Goal: Task Accomplishment & Management: Complete application form

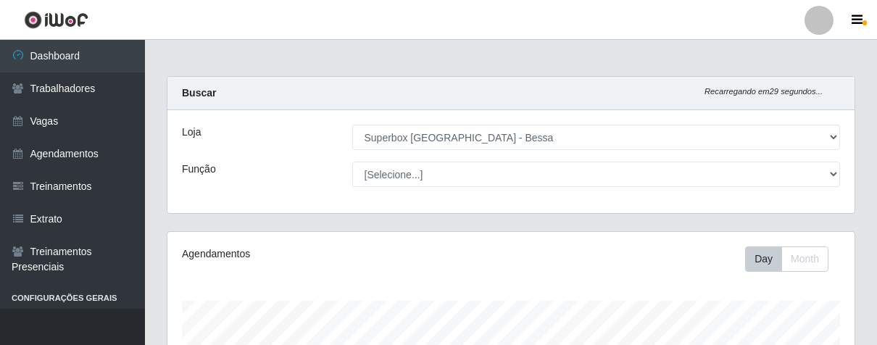
select select "206"
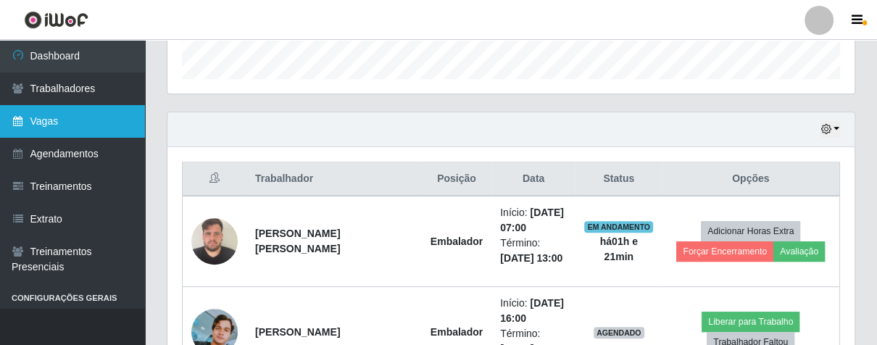
scroll to position [300, 686]
click at [77, 125] on link "Vagas" at bounding box center [72, 121] width 145 height 33
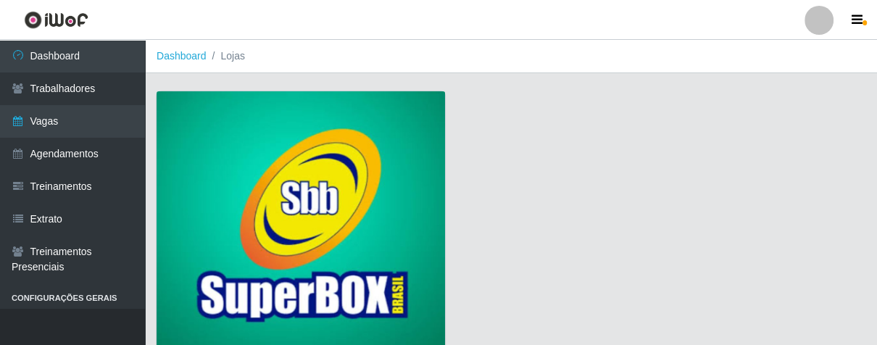
click at [286, 136] on img at bounding box center [301, 222] width 289 height 262
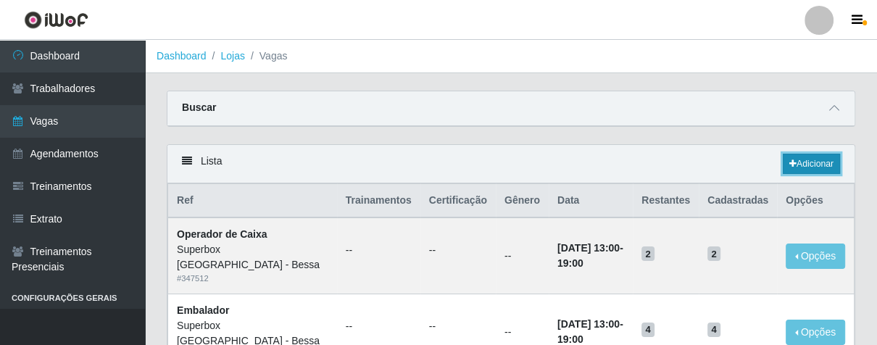
click at [800, 173] on link "Adicionar" at bounding box center [811, 164] width 57 height 20
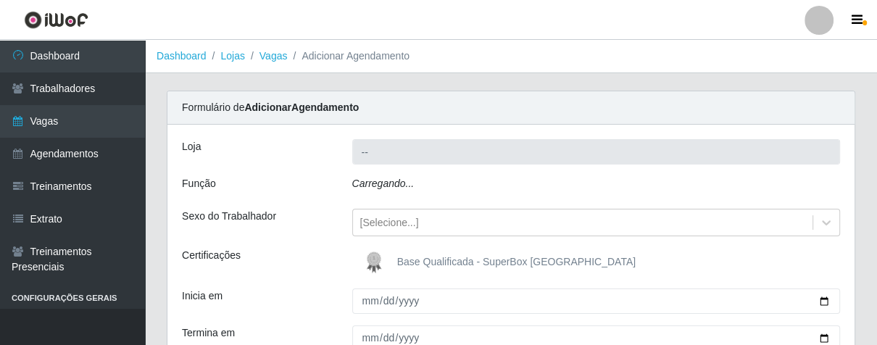
type input "Superbox [GEOGRAPHIC_DATA] - Bessa"
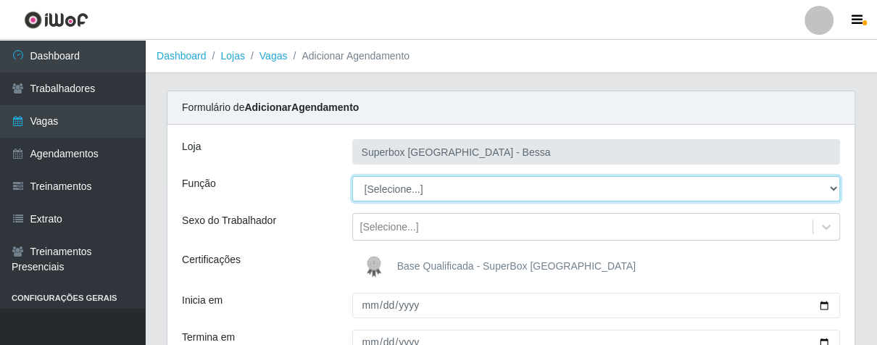
click at [831, 191] on select "[Selecione...] ASG ASG + ASG ++ Embalador Embalador + Embalador ++ Operador de …" at bounding box center [596, 188] width 489 height 25
select select "1"
click at [352, 176] on select "[Selecione...] ASG ASG + ASG ++ Embalador Embalador + Embalador ++ Operador de …" at bounding box center [596, 188] width 489 height 25
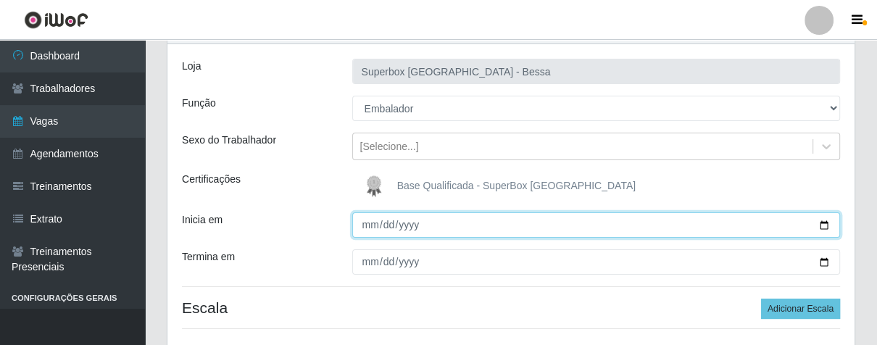
click at [368, 225] on input "Inicia em" at bounding box center [596, 224] width 489 height 25
type input "[DATE]"
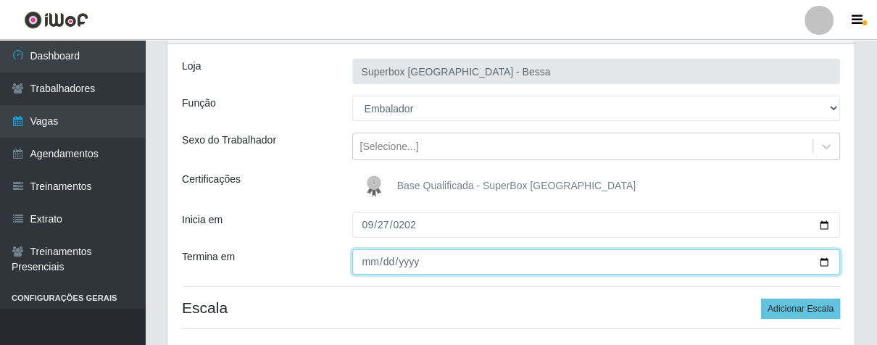
click at [366, 262] on input "Termina em" at bounding box center [596, 261] width 489 height 25
type input "0009-08-27"
click at [391, 266] on input "Termina em" at bounding box center [596, 261] width 489 height 25
click at [379, 261] on input "Termina em" at bounding box center [596, 261] width 489 height 25
type input "[DATE]"
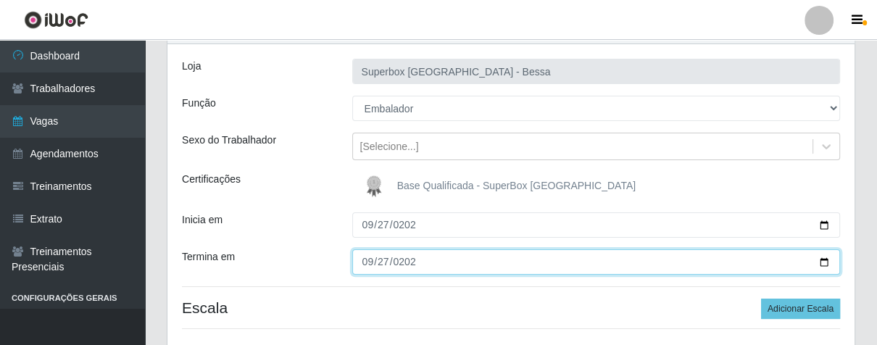
scroll to position [161, 0]
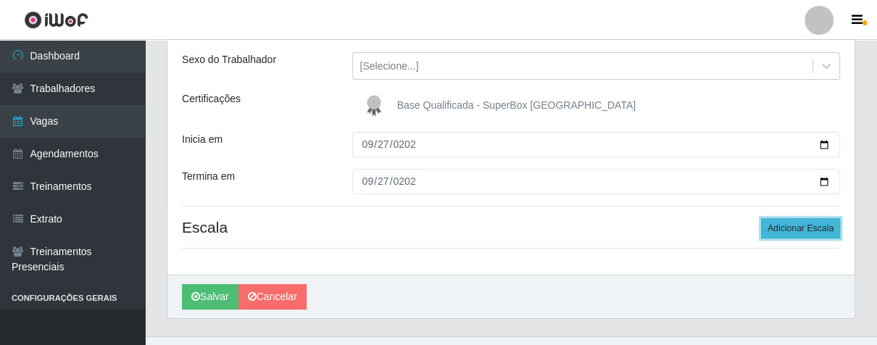
click at [789, 231] on button "Adicionar Escala" at bounding box center [800, 228] width 79 height 20
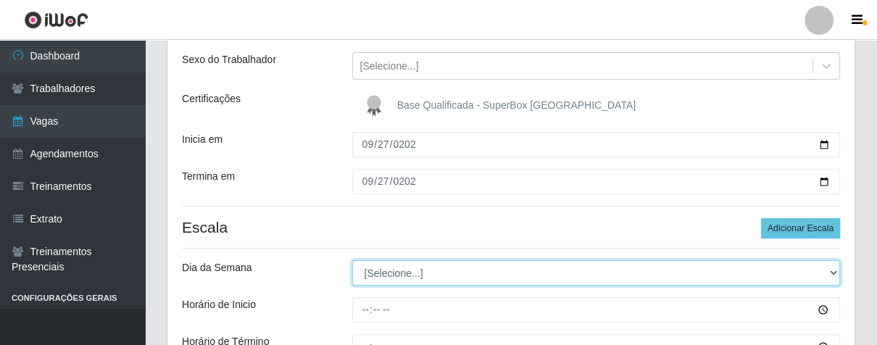
click at [831, 272] on select "[Selecione...] Segunda Terça Quarta Quinta Sexta Sábado Domingo" at bounding box center [596, 272] width 489 height 25
select select "6"
click at [352, 260] on select "[Selecione...] Segunda Terça Quarta Quinta Sexta Sábado Domingo" at bounding box center [596, 272] width 489 height 25
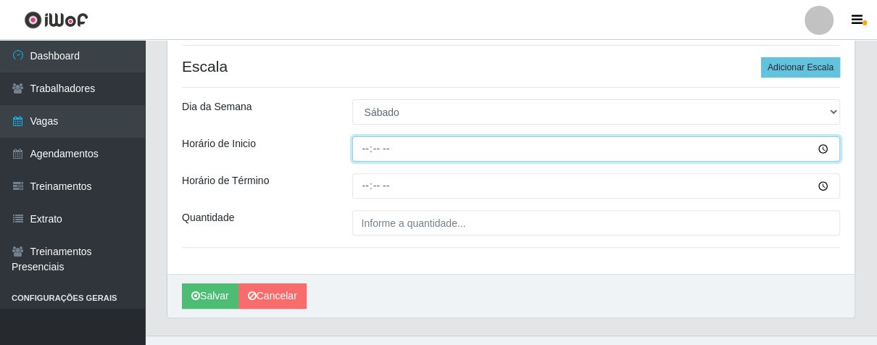
click at [359, 151] on input "Horário de Inicio" at bounding box center [596, 148] width 489 height 25
type input "14:00"
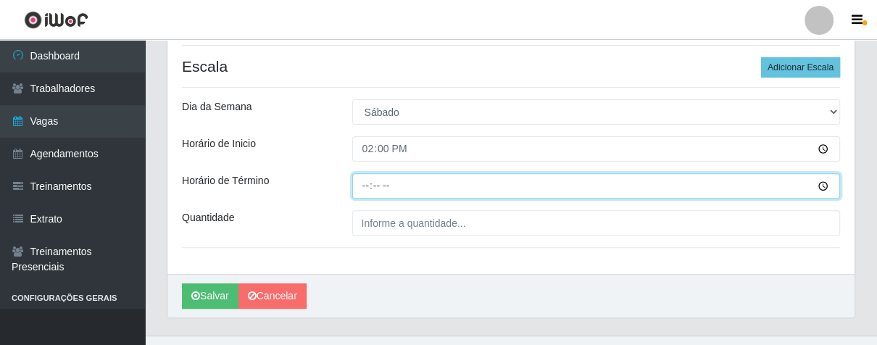
click at [368, 190] on input "Horário de Término" at bounding box center [596, 185] width 489 height 25
type input "20:00"
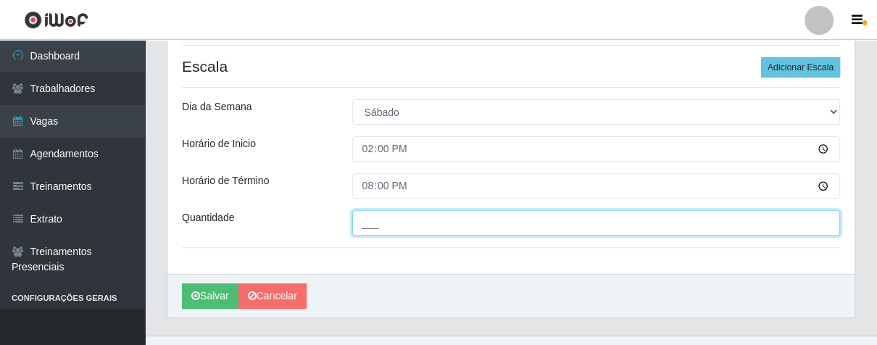
drag, startPoint x: 378, startPoint y: 220, endPoint x: 377, endPoint y: 256, distance: 36.3
click at [378, 231] on input "___" at bounding box center [596, 222] width 489 height 25
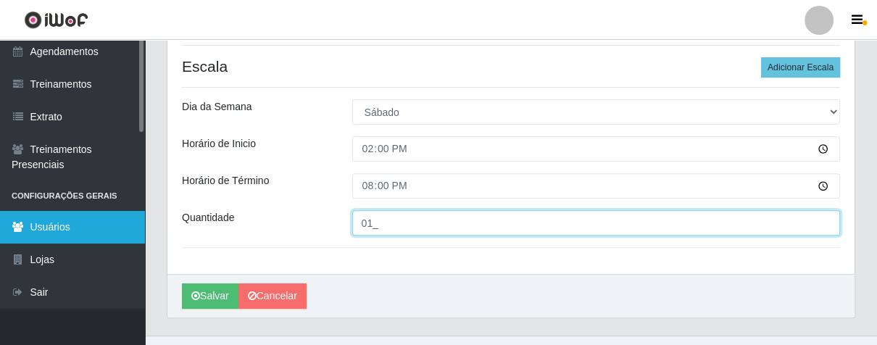
scroll to position [348, 0]
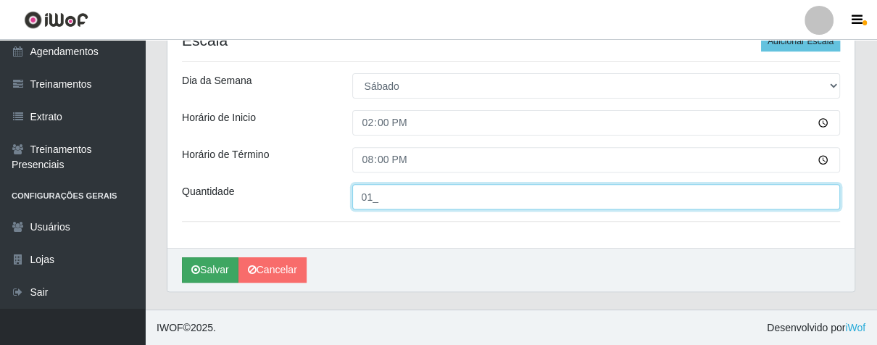
type input "01_"
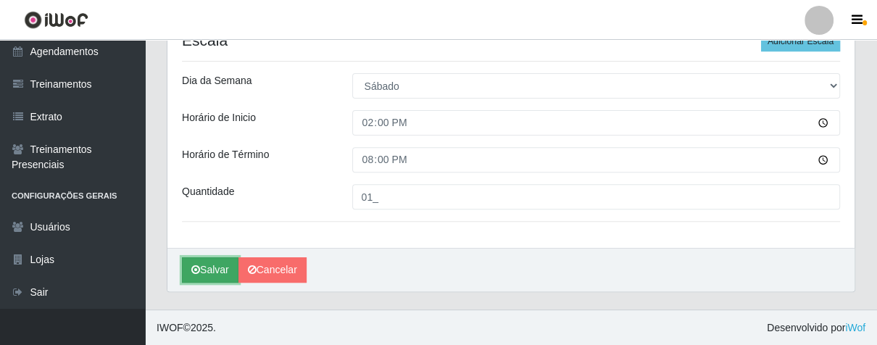
click at [215, 274] on button "Salvar" at bounding box center [210, 269] width 57 height 25
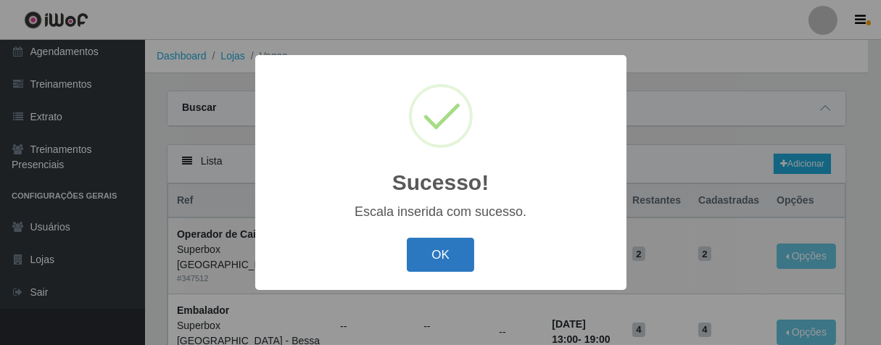
click at [439, 252] on button "OK" at bounding box center [440, 255] width 67 height 34
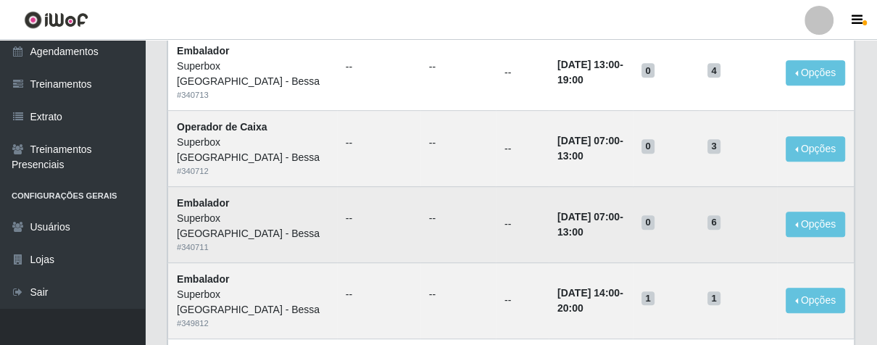
scroll to position [80, 0]
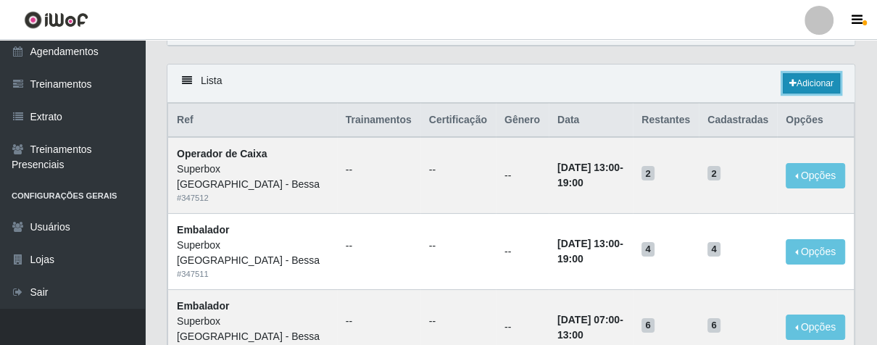
click at [796, 93] on link "Adicionar" at bounding box center [811, 83] width 57 height 20
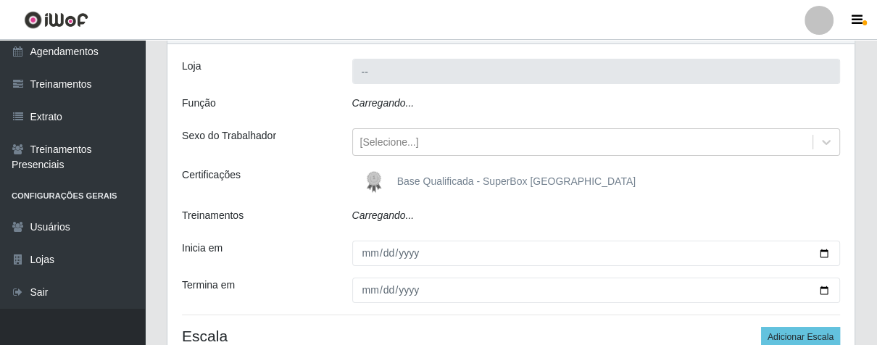
type input "Superbox [GEOGRAPHIC_DATA] - Bessa"
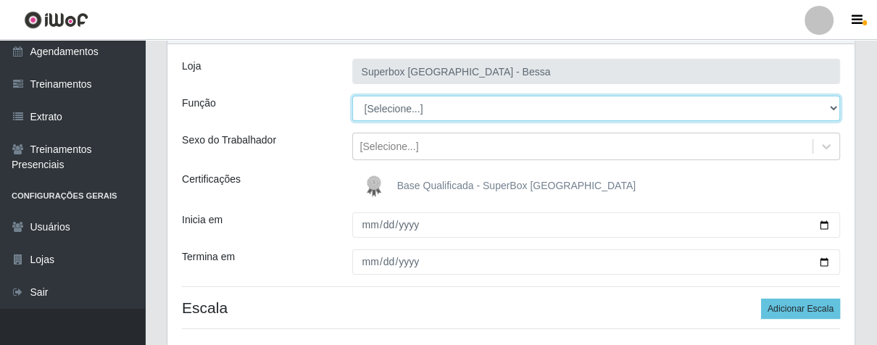
click at [834, 109] on select "[Selecione...] ASG ASG + ASG ++ Embalador Embalador + Embalador ++ Operador de …" at bounding box center [596, 108] width 489 height 25
select select "1"
click at [352, 96] on select "[Selecione...] ASG ASG + ASG ++ Embalador Embalador + Embalador ++ Operador de …" at bounding box center [596, 108] width 489 height 25
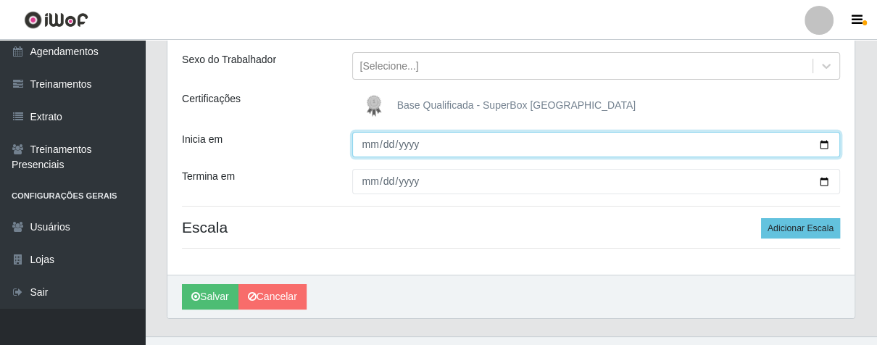
click at [368, 151] on input "Inicia em" at bounding box center [596, 144] width 489 height 25
type input "[DATE]"
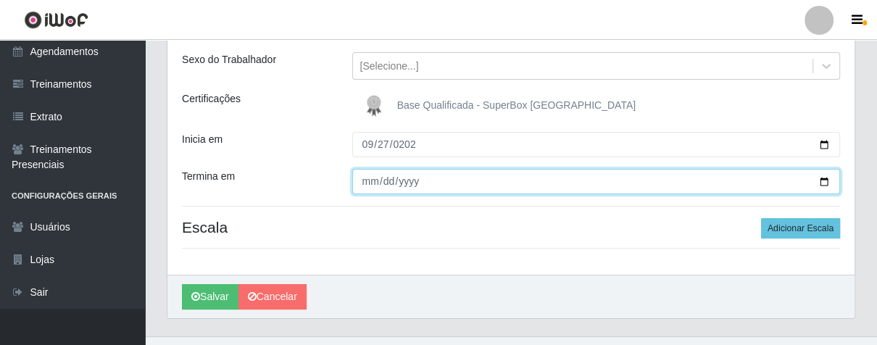
click at [365, 184] on input "Termina em" at bounding box center [596, 181] width 489 height 25
type input "[DATE]"
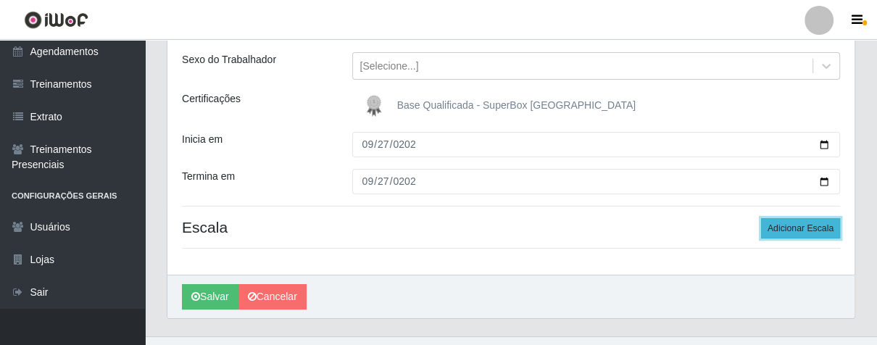
click at [820, 232] on button "Adicionar Escala" at bounding box center [800, 228] width 79 height 20
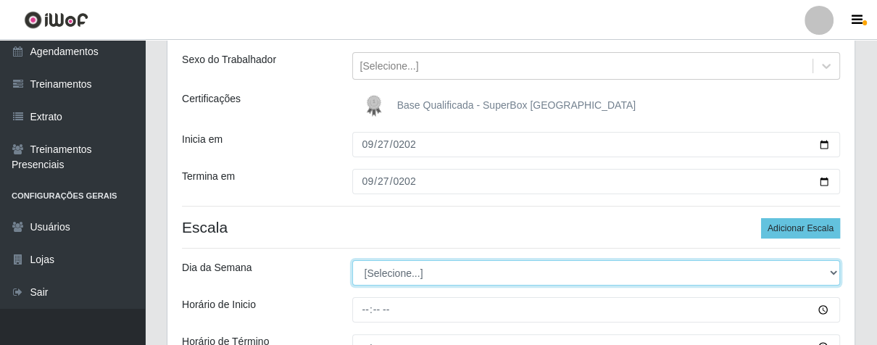
click at [833, 267] on select "[Selecione...] Segunda Terça Quarta Quinta Sexta Sábado Domingo" at bounding box center [596, 272] width 489 height 25
select select "6"
click at [352, 260] on select "[Selecione...] Segunda Terça Quarta Quinta Sexta Sábado Domingo" at bounding box center [596, 272] width 489 height 25
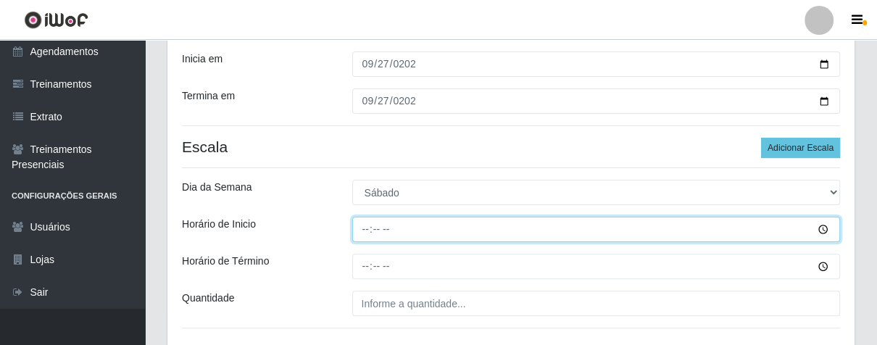
click at [365, 231] on input "Horário de Inicio" at bounding box center [596, 229] width 489 height 25
type input "16:00"
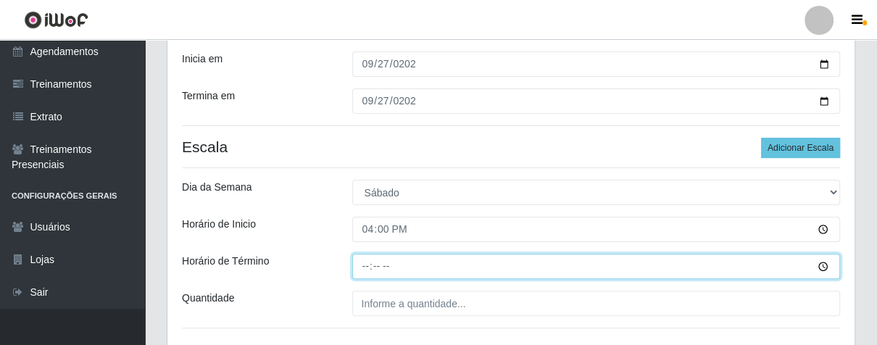
click at [365, 270] on input "Horário de Término" at bounding box center [596, 266] width 489 height 25
type input "21:00"
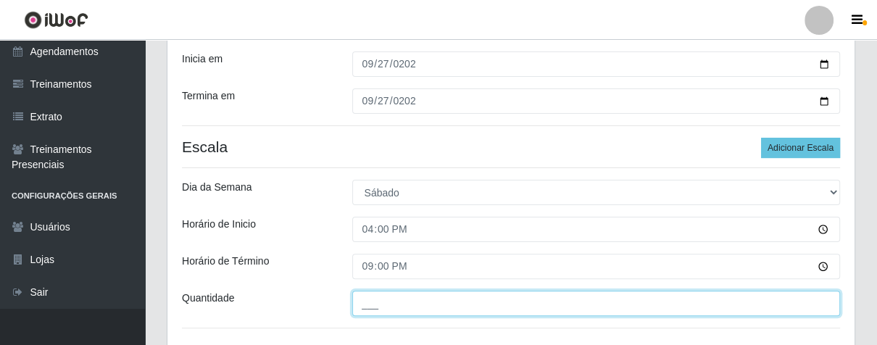
click at [389, 303] on input "___" at bounding box center [596, 303] width 489 height 25
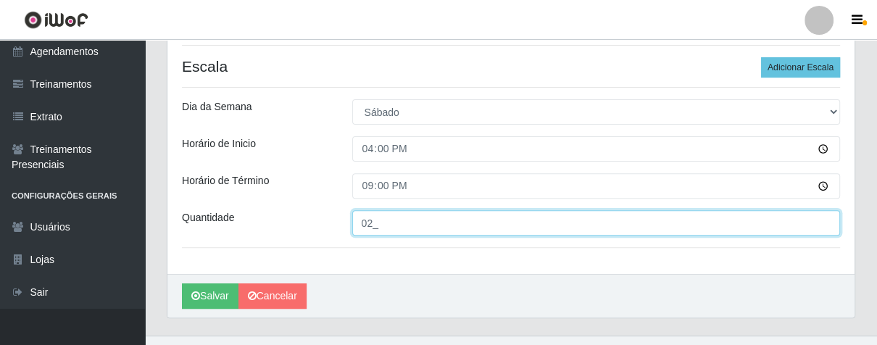
scroll to position [348, 0]
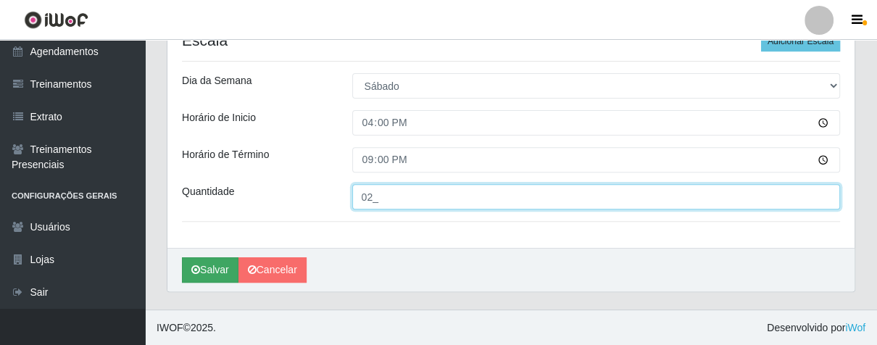
type input "02_"
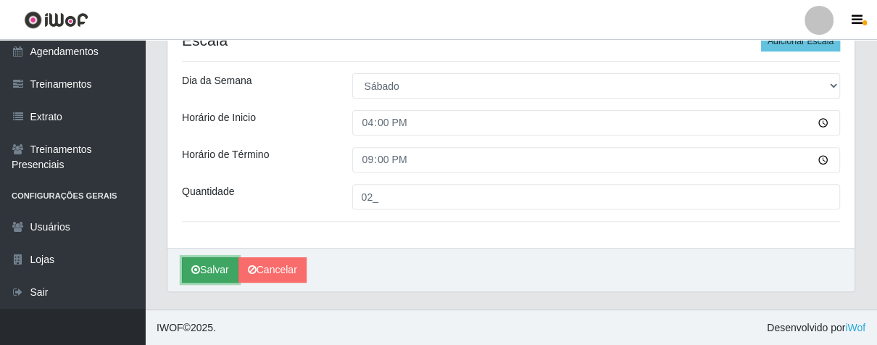
click at [217, 265] on button "Salvar" at bounding box center [210, 269] width 57 height 25
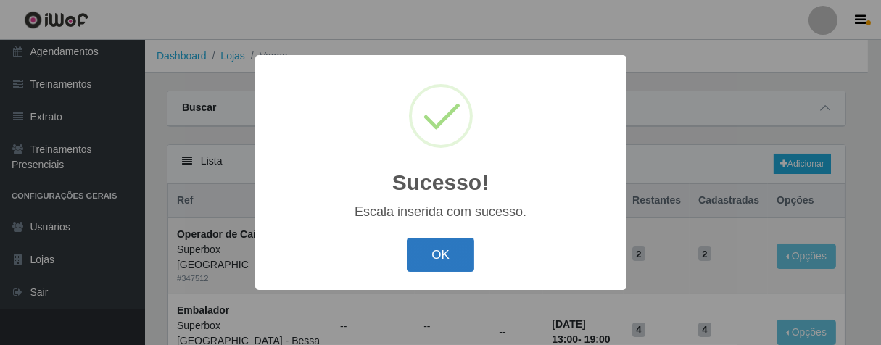
click at [421, 249] on button "OK" at bounding box center [440, 255] width 67 height 34
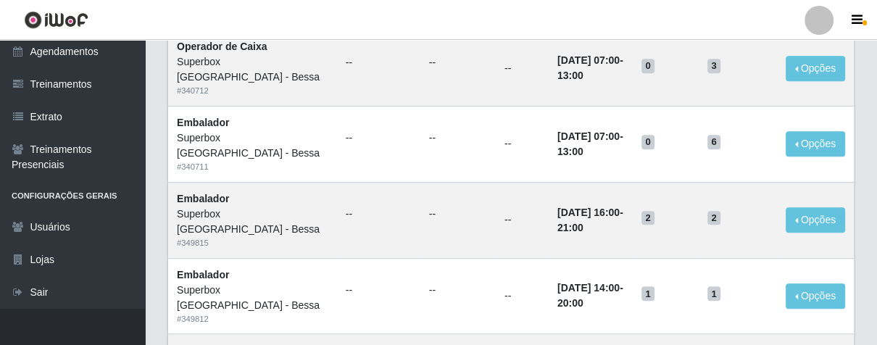
scroll to position [725, 0]
